Goal: Task Accomplishment & Management: Manage account settings

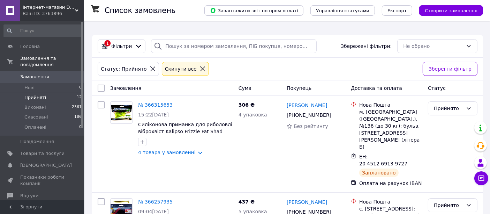
click at [40, 94] on span "Прийняті" at bounding box center [35, 97] width 22 height 6
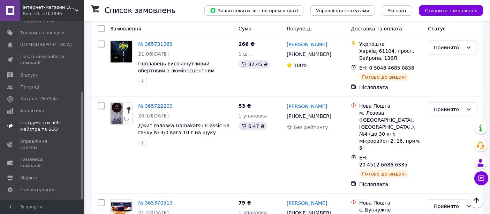
scroll to position [121, 0]
click at [27, 185] on span "Налаштування" at bounding box center [38, 188] width 36 height 6
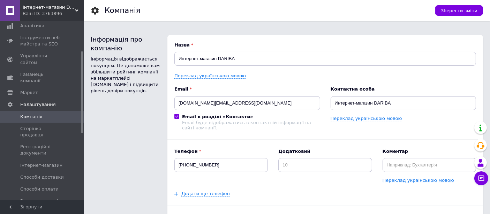
scroll to position [206, 0]
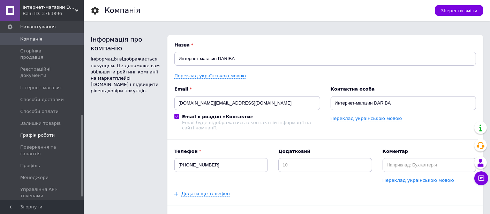
click at [38, 132] on span "Графік роботи" at bounding box center [37, 135] width 35 height 6
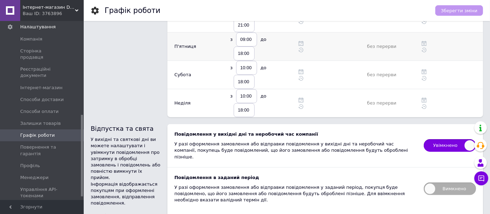
scroll to position [194, 0]
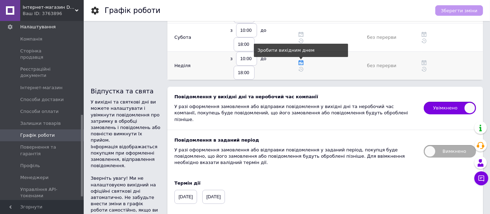
click at [300, 60] on use at bounding box center [301, 62] width 5 height 5
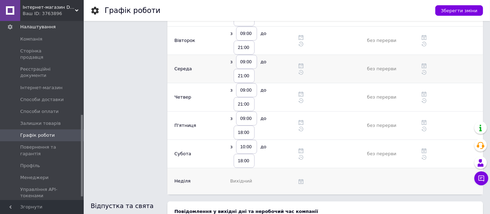
scroll to position [0, 0]
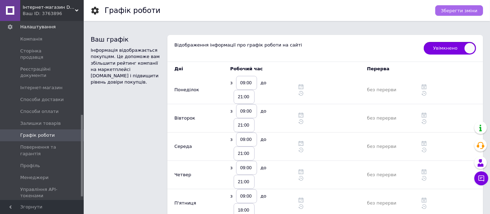
click at [469, 10] on span "Зберегти зміни" at bounding box center [459, 10] width 37 height 5
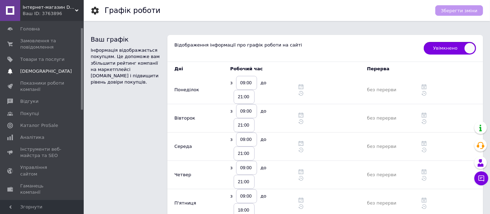
scroll to position [12, 0]
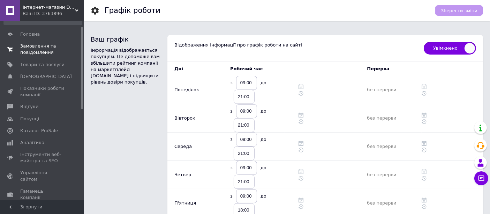
click at [40, 46] on span "Замовлення та повідомлення" at bounding box center [42, 49] width 44 height 13
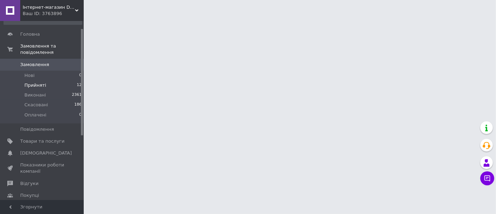
click at [28, 82] on span "Прийняті" at bounding box center [35, 85] width 22 height 6
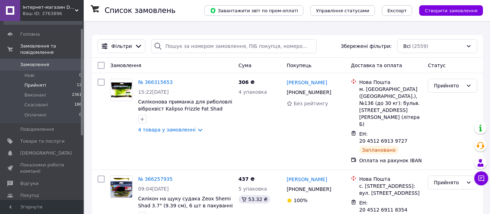
click at [28, 82] on span "Прийняті" at bounding box center [35, 85] width 22 height 6
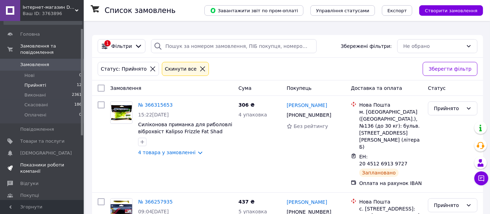
click at [31, 162] on span "Показники роботи компанії" at bounding box center [42, 168] width 44 height 13
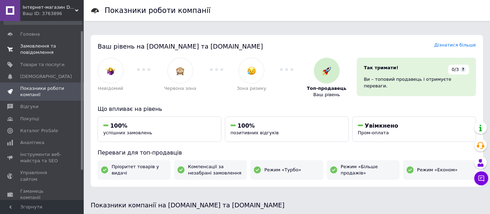
click at [34, 43] on span "Замовлення та повідомлення" at bounding box center [42, 49] width 44 height 13
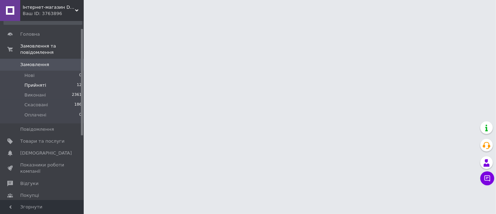
click at [35, 82] on span "Прийняті" at bounding box center [35, 85] width 22 height 6
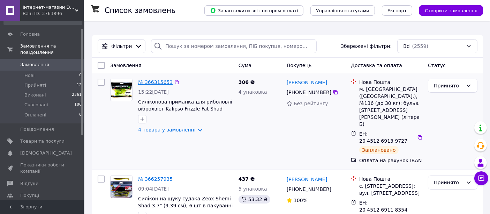
click at [142, 80] on link "№ 366315653" at bounding box center [155, 82] width 35 height 6
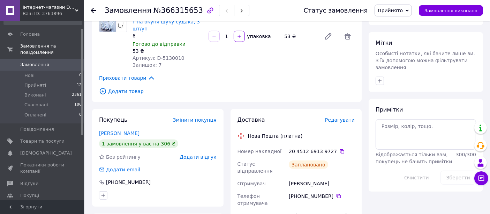
scroll to position [310, 0]
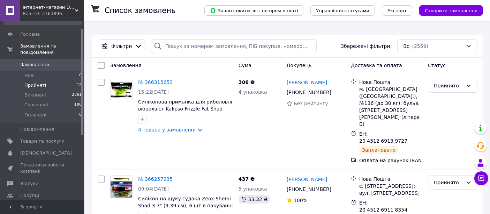
click at [37, 82] on span "Прийняті" at bounding box center [35, 85] width 22 height 6
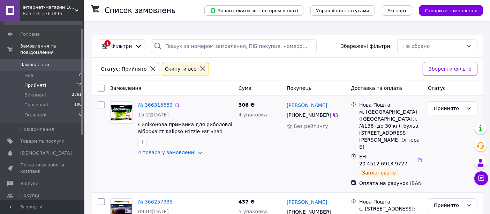
click at [161, 103] on link "№ 366315653" at bounding box center [155, 105] width 35 height 6
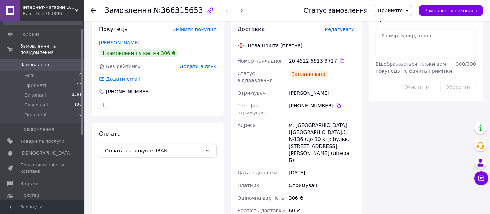
scroll to position [349, 0]
